Goal: Information Seeking & Learning: Learn about a topic

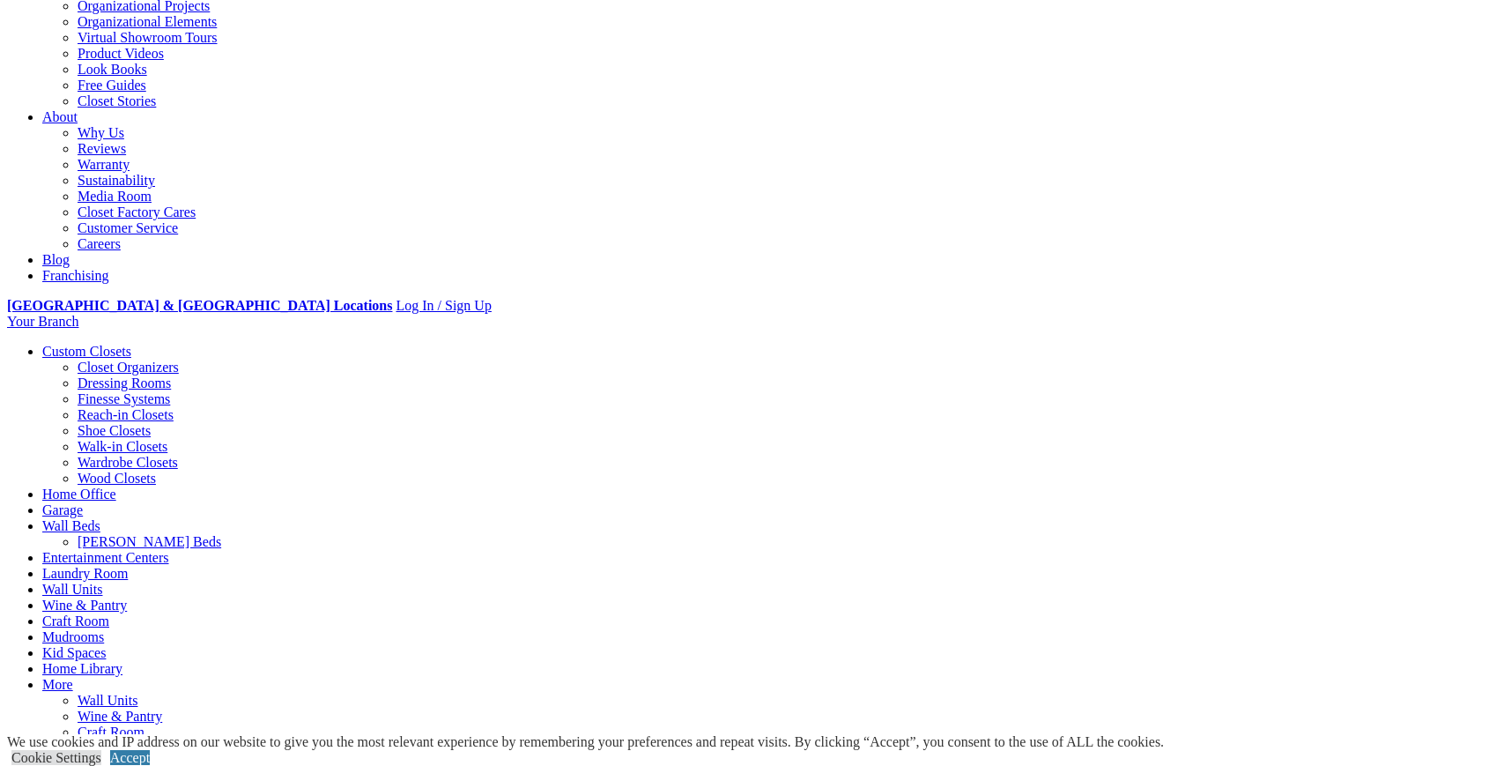
scroll to position [508, 0]
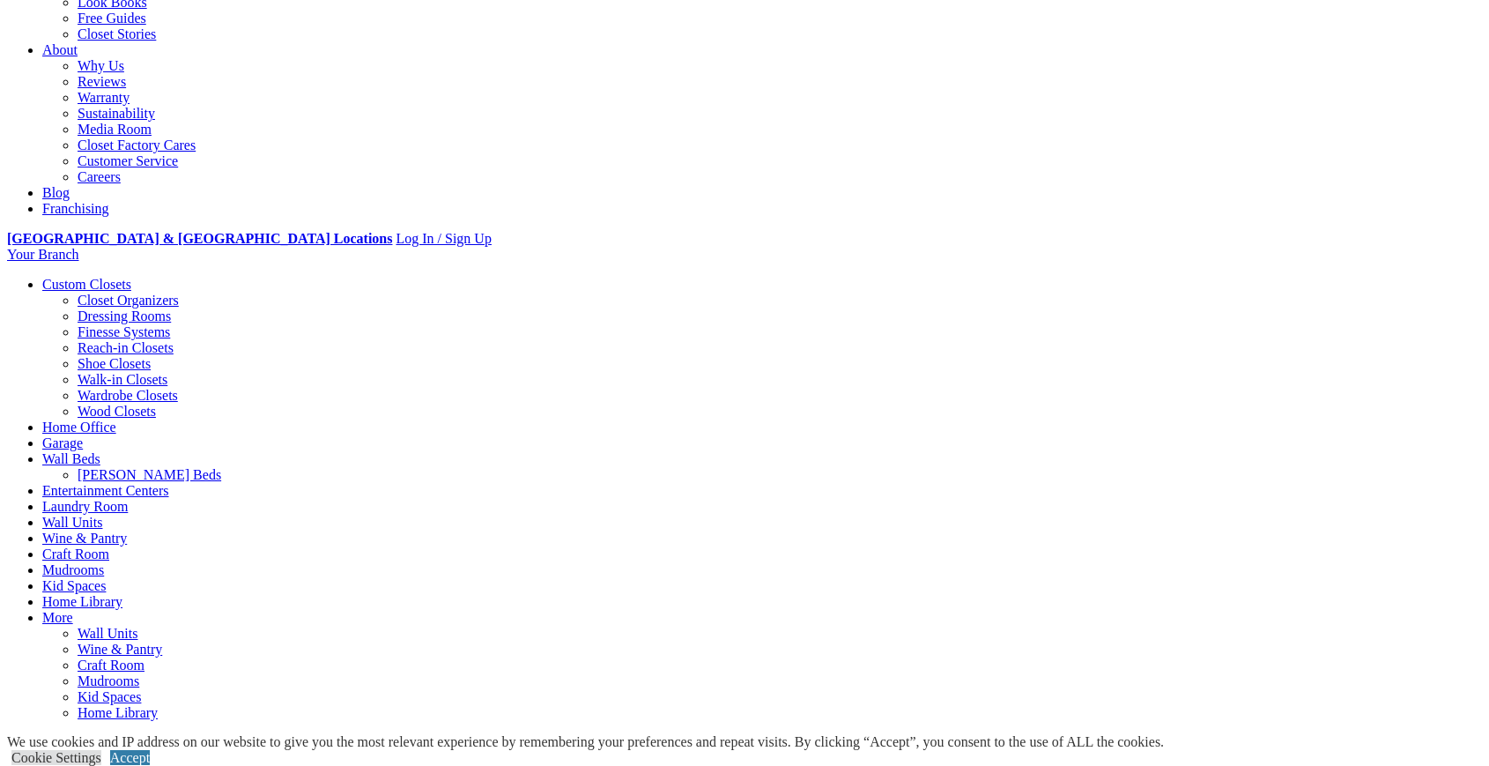
scroll to position [448, 0]
click at [91, 374] on link "Walk-in Closets" at bounding box center [123, 381] width 90 height 15
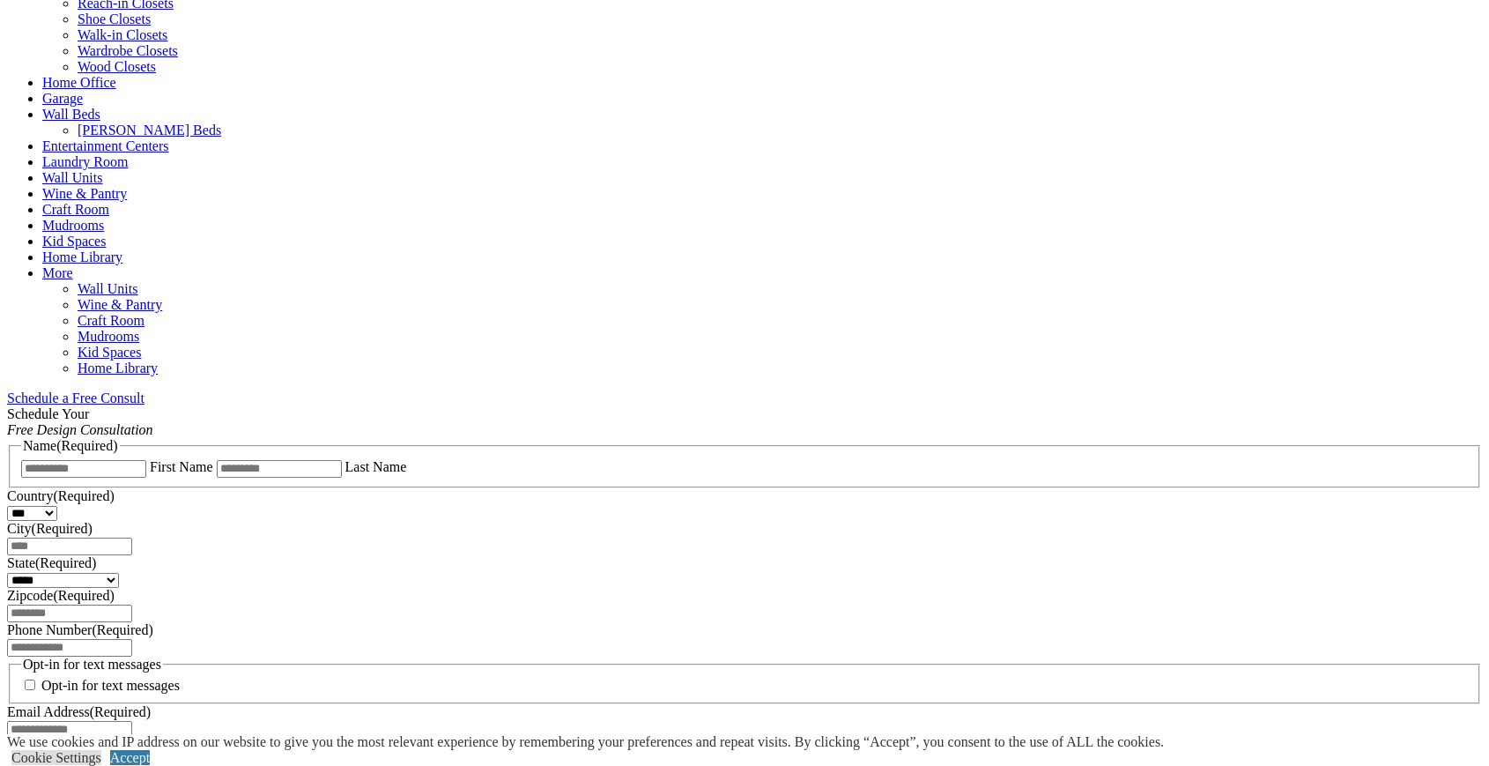
scroll to position [887, 0]
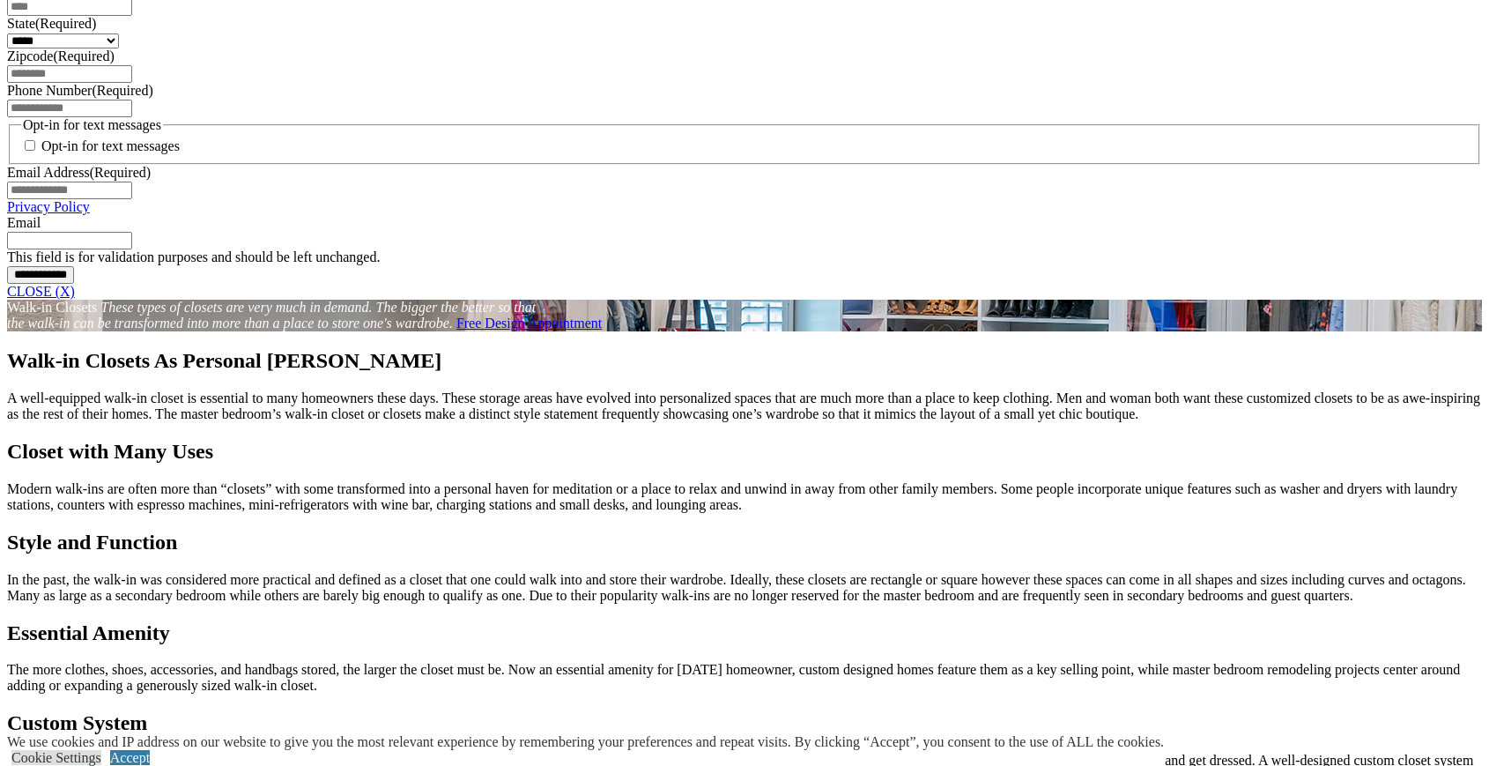
scroll to position [1440, 0]
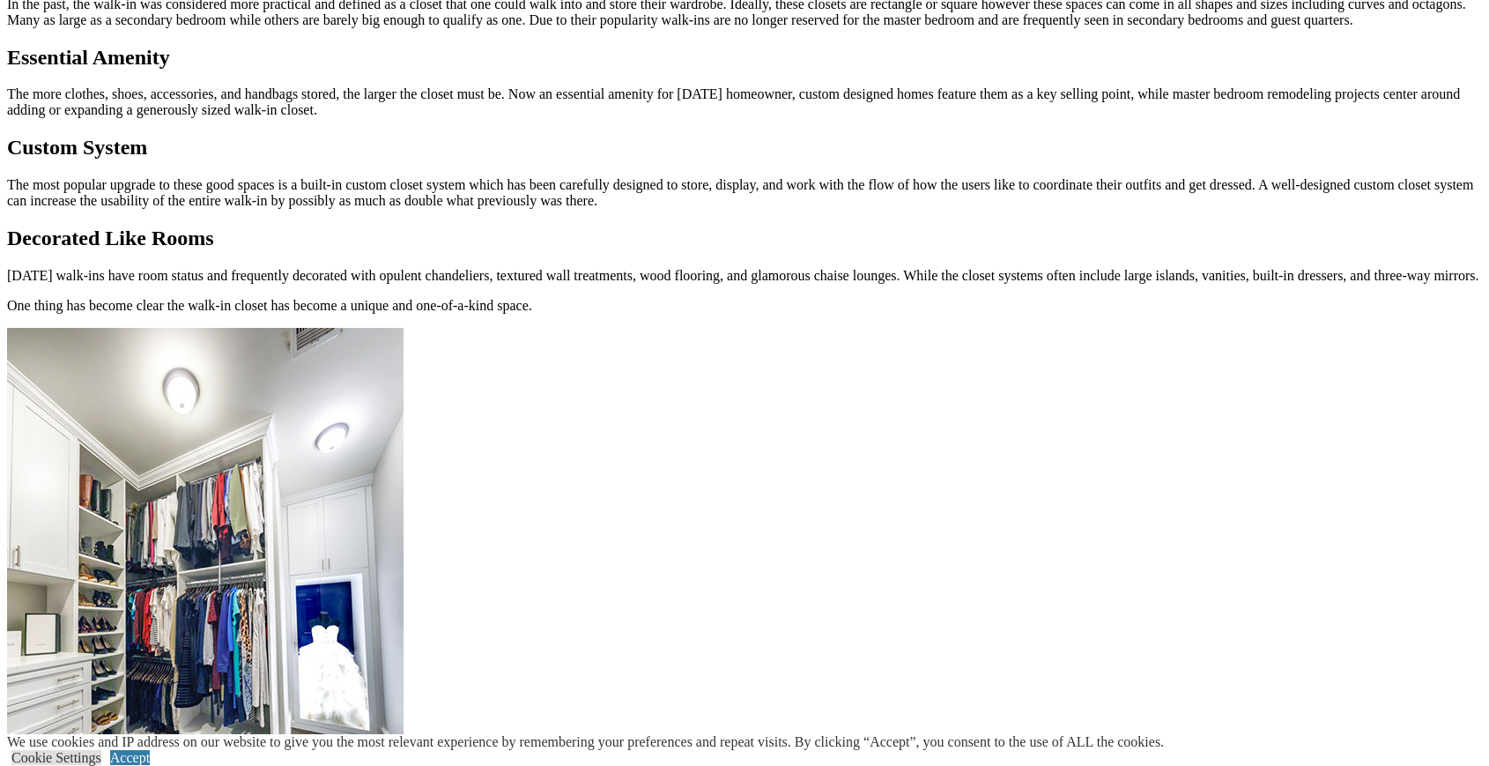
scroll to position [2103, 0]
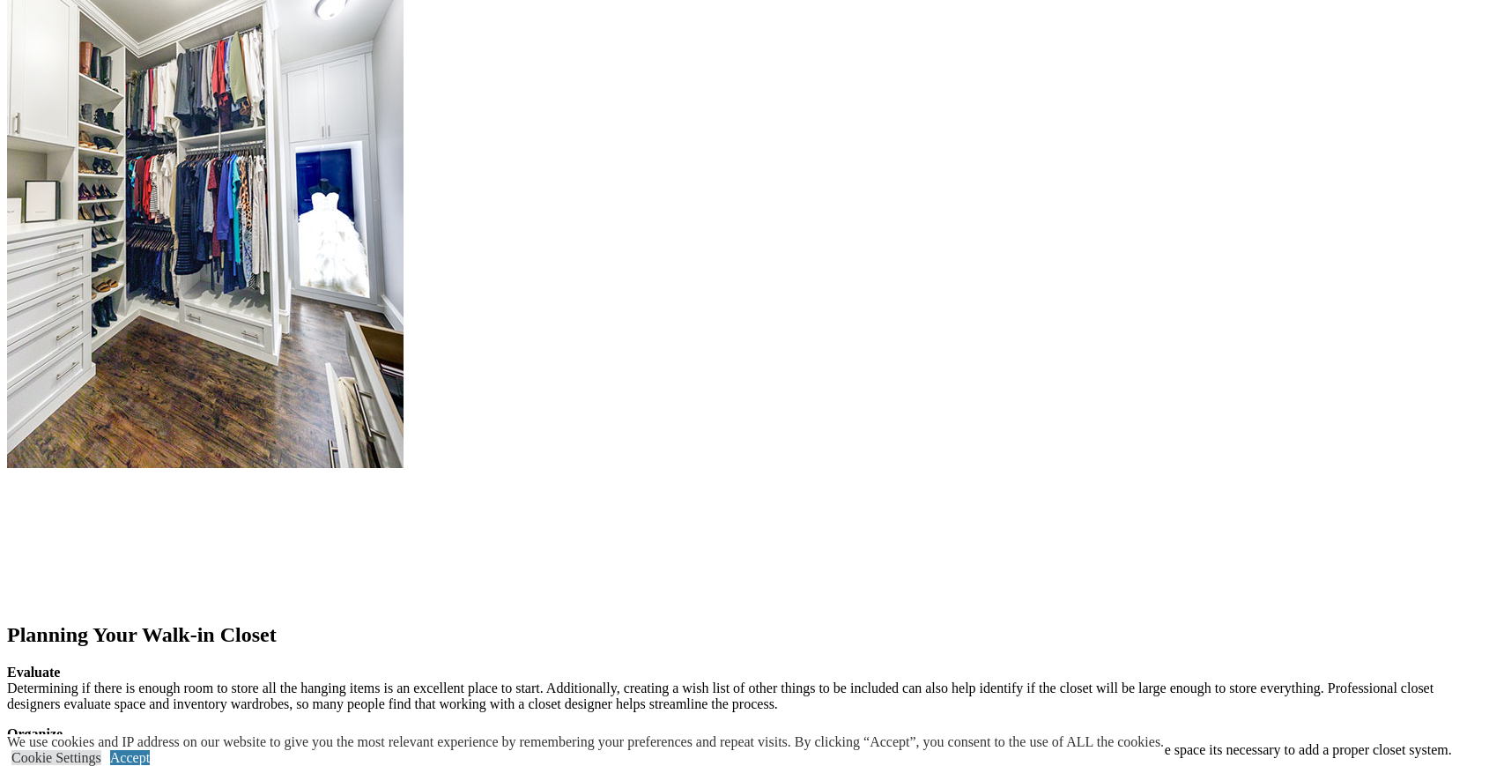
scroll to position [2659, 0]
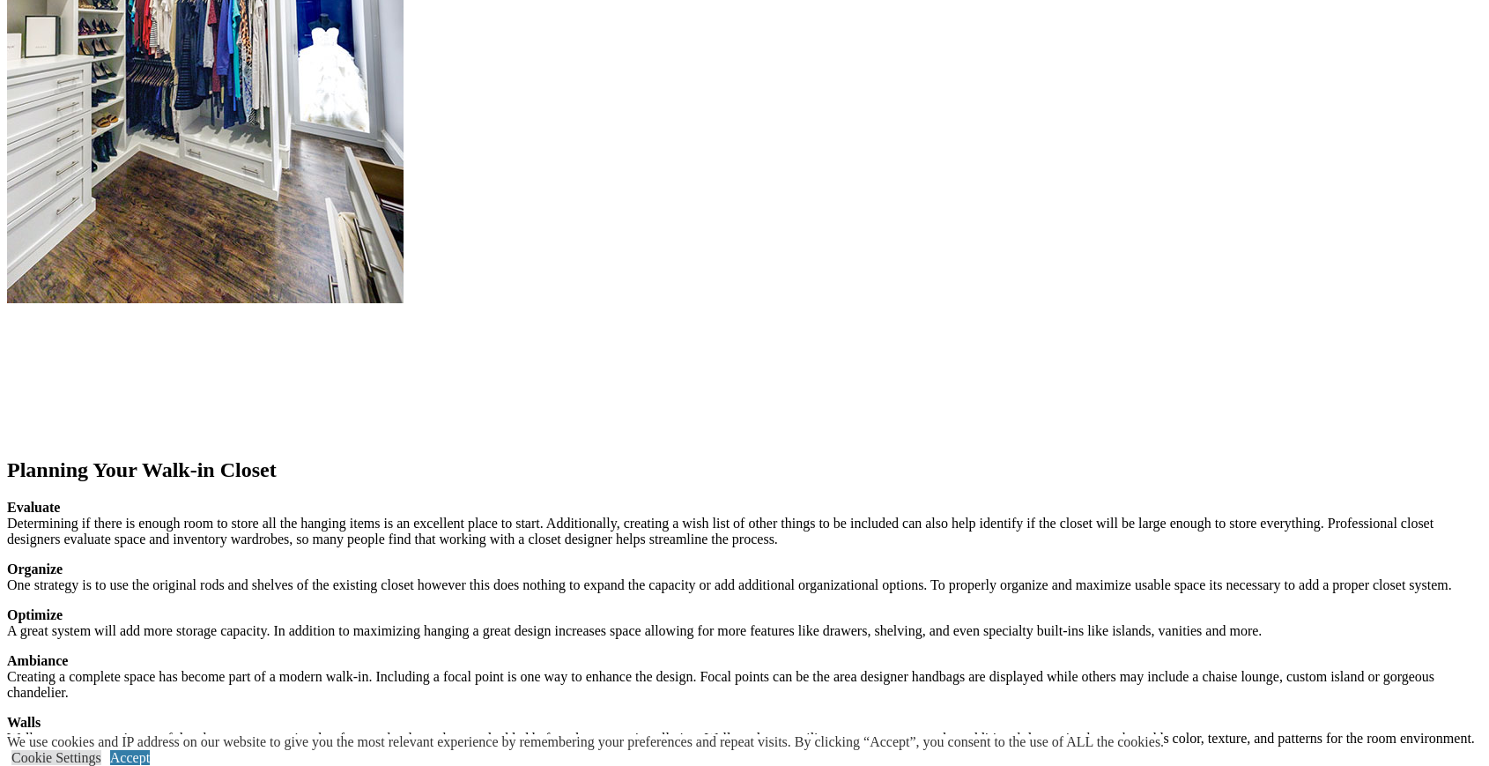
scroll to position [2510, 0]
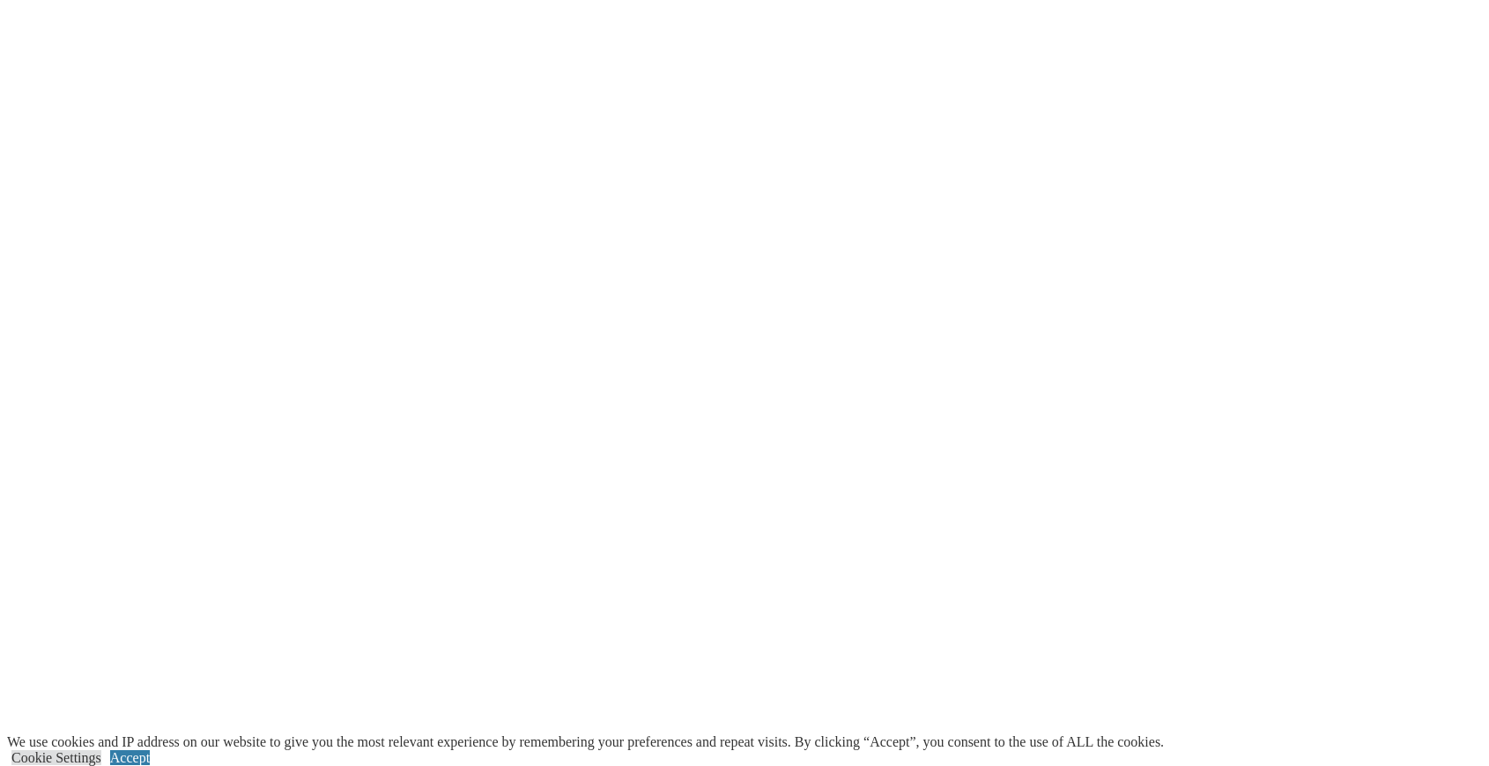
scroll to position [3575, 0]
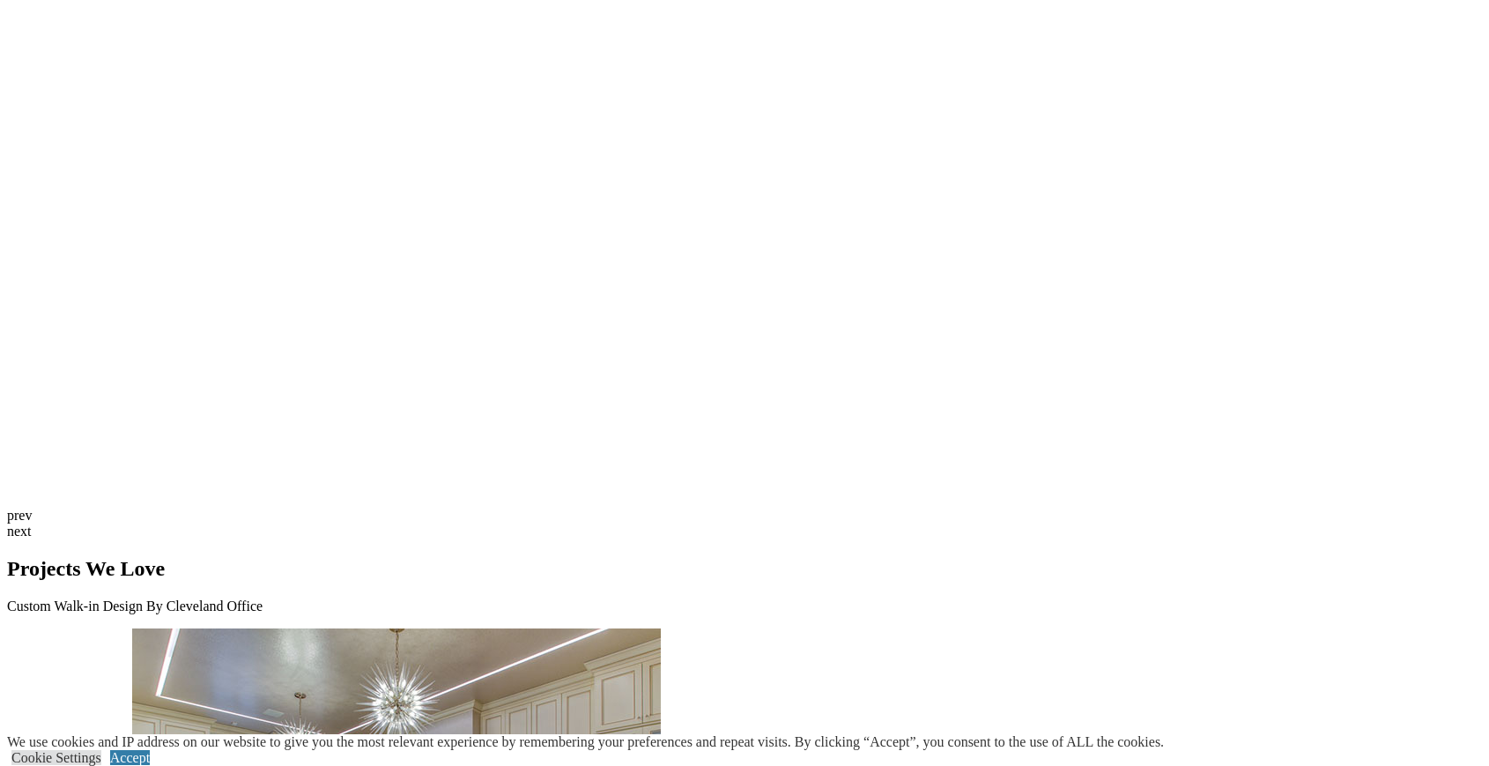
scroll to position [4709, 0]
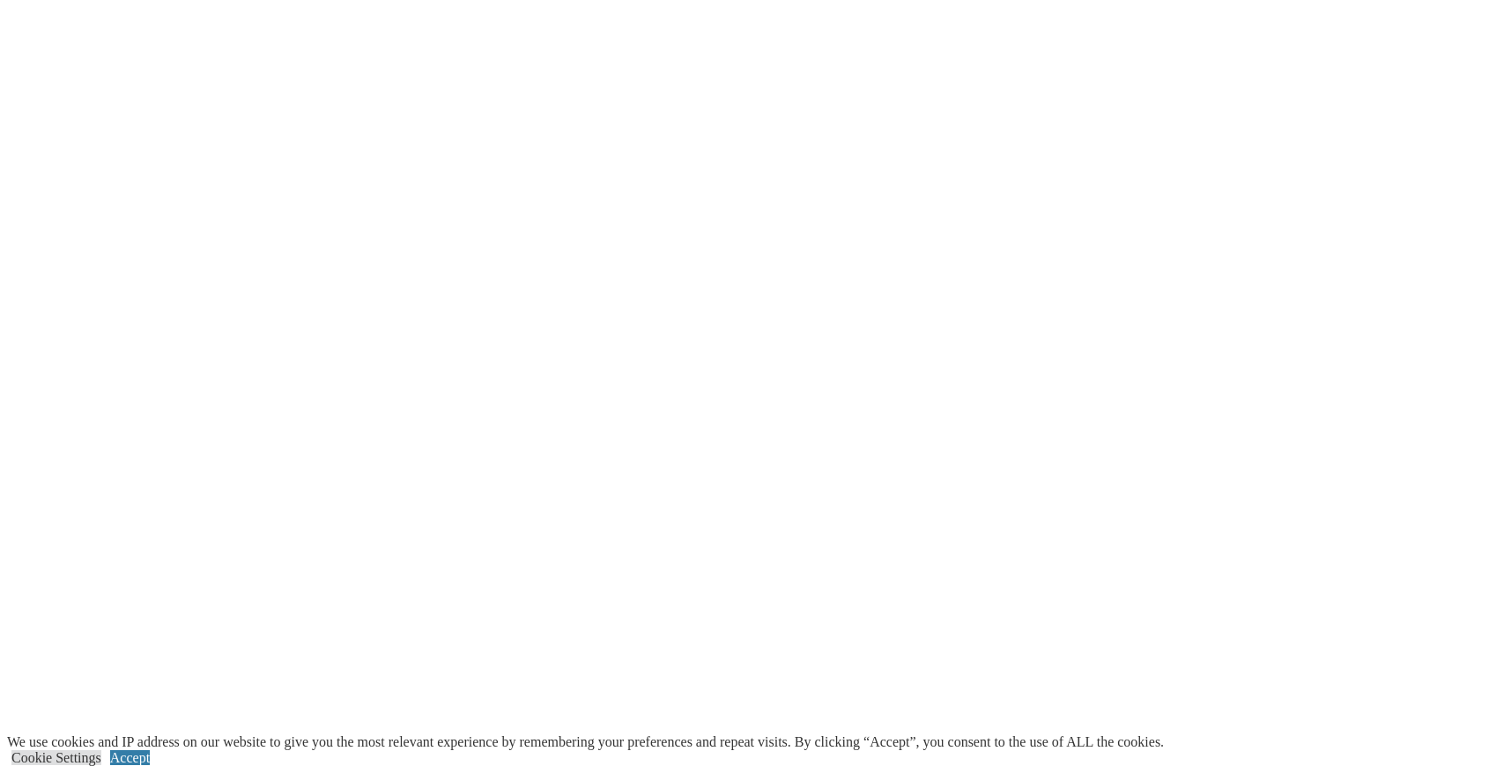
scroll to position [4382, 0]
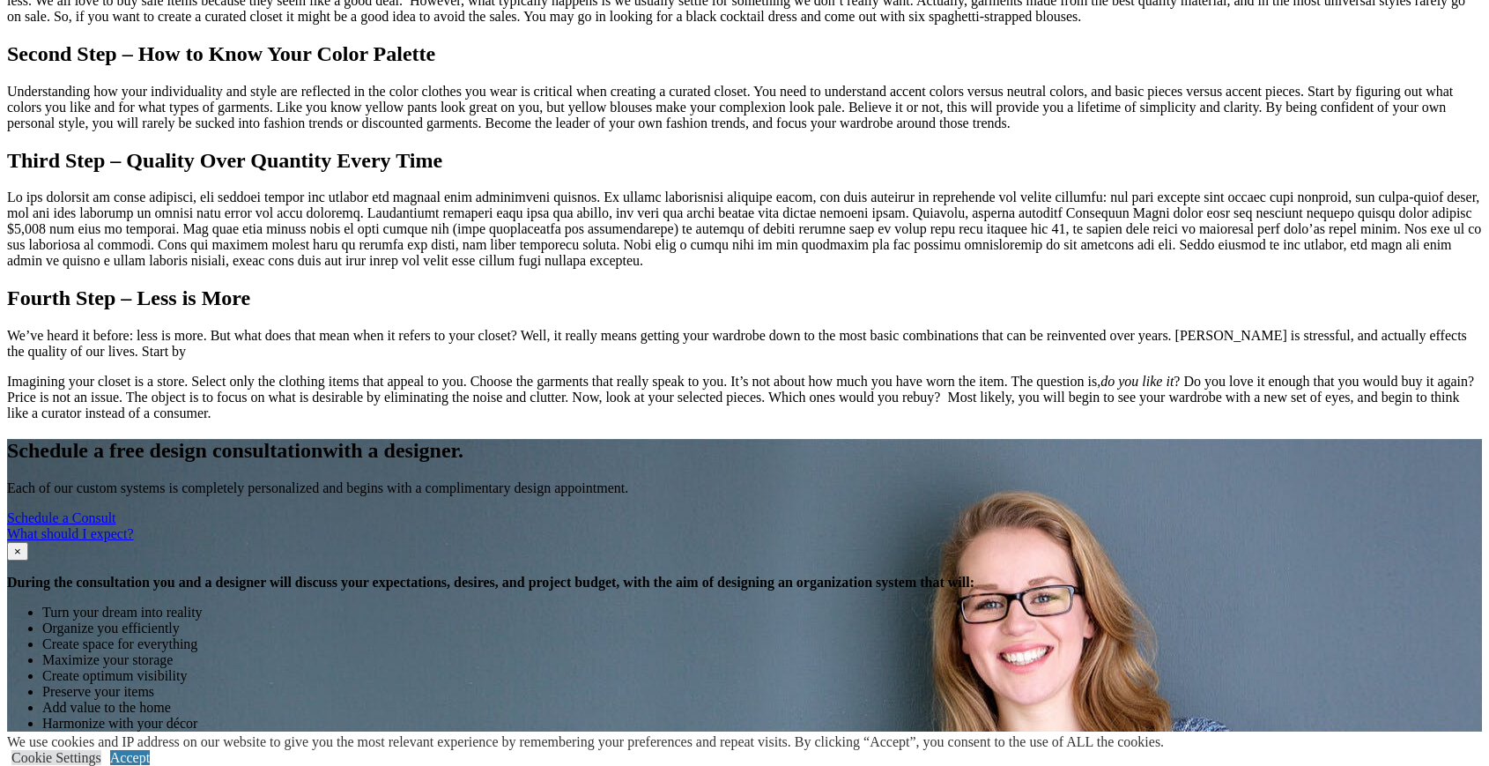
scroll to position [2251, 0]
